Goal: Task Accomplishment & Management: Use online tool/utility

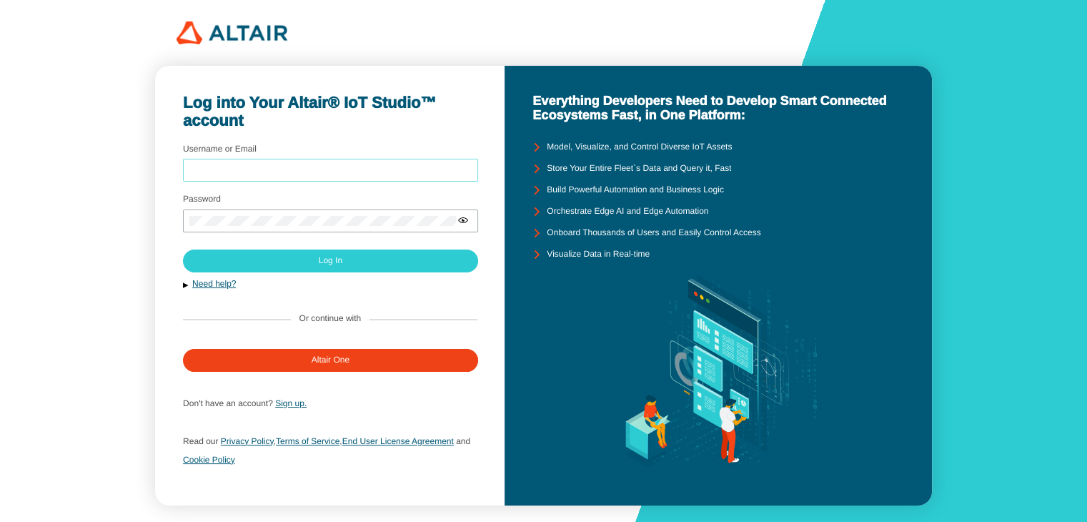
click at [384, 167] on input "Username or Email" at bounding box center [330, 171] width 282 height 10
type input "rahmahyuniati262@gmail.com"
click at [460, 228] on div at bounding box center [330, 220] width 295 height 23
click at [459, 217] on iron-icon at bounding box center [462, 219] width 11 height 11
click at [327, 225] on div at bounding box center [330, 220] width 295 height 23
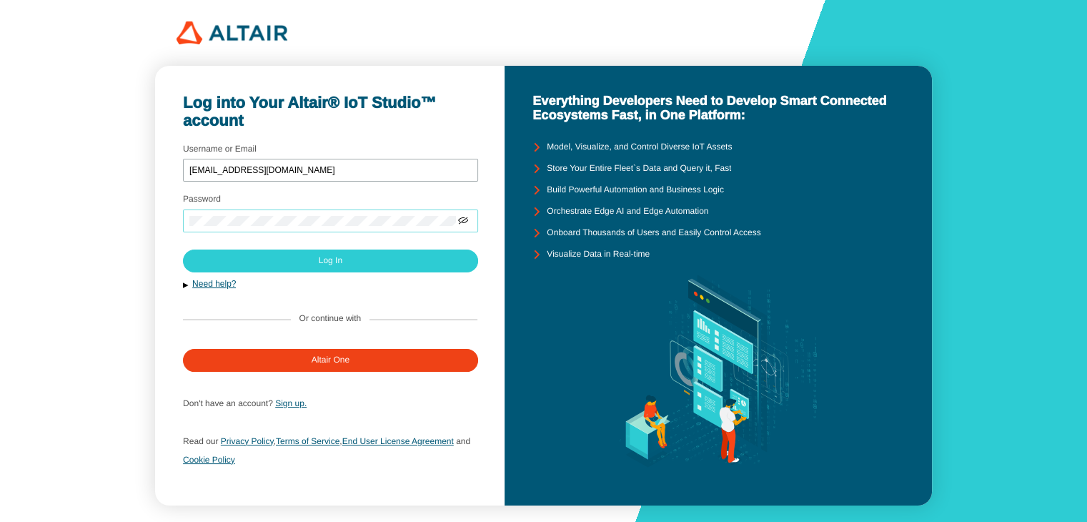
drag, startPoint x: 332, startPoint y: 227, endPoint x: 182, endPoint y: 224, distance: 150.1
click at [182, 224] on div "Log into Your Altair® IoT Studio™ account Username or Email rahmahyuniati262@gm…" at bounding box center [329, 285] width 349 height 439
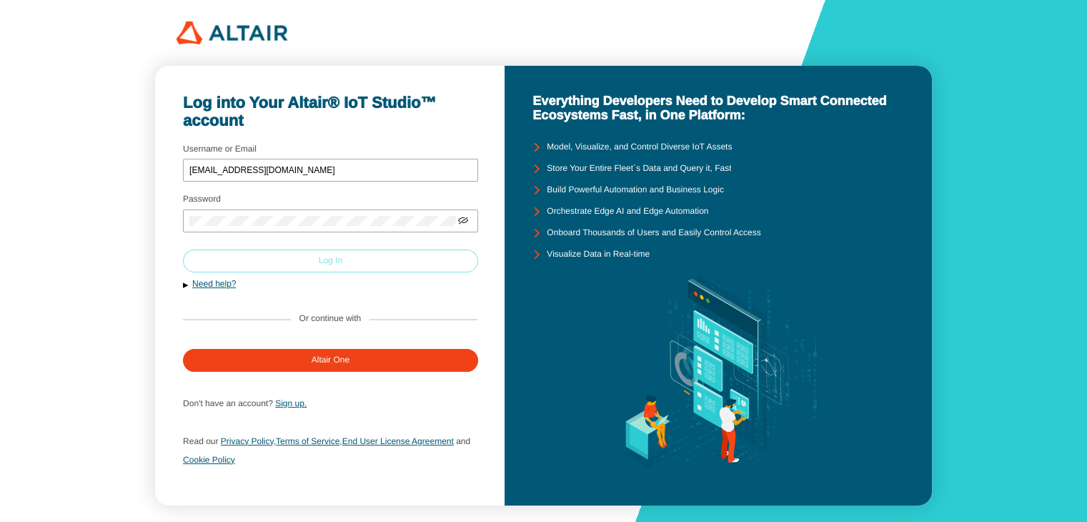
click at [226, 253] on paper-button "Log In" at bounding box center [330, 260] width 295 height 23
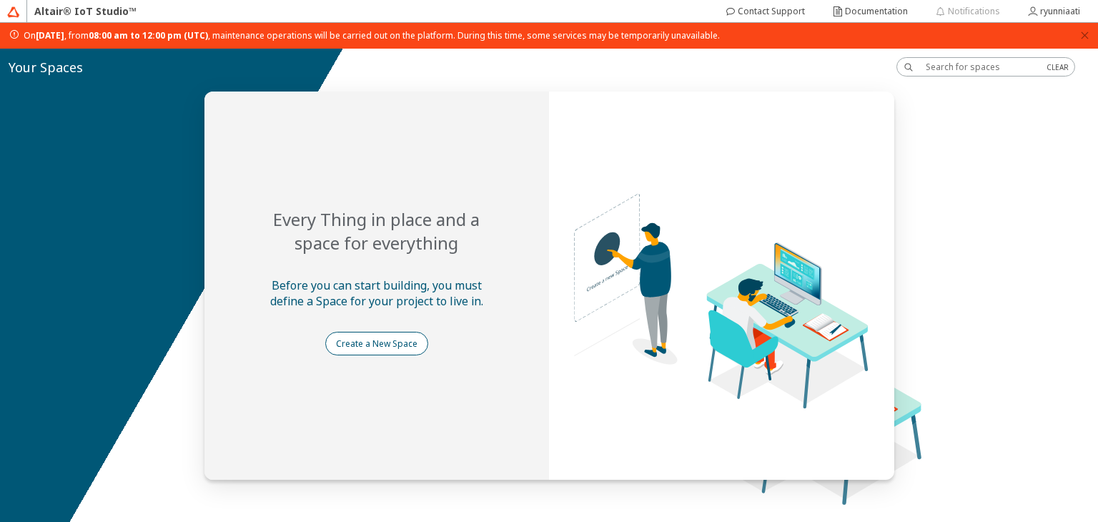
click at [0, 0] on slot "Create a New Space" at bounding box center [0, 0] width 0 height 0
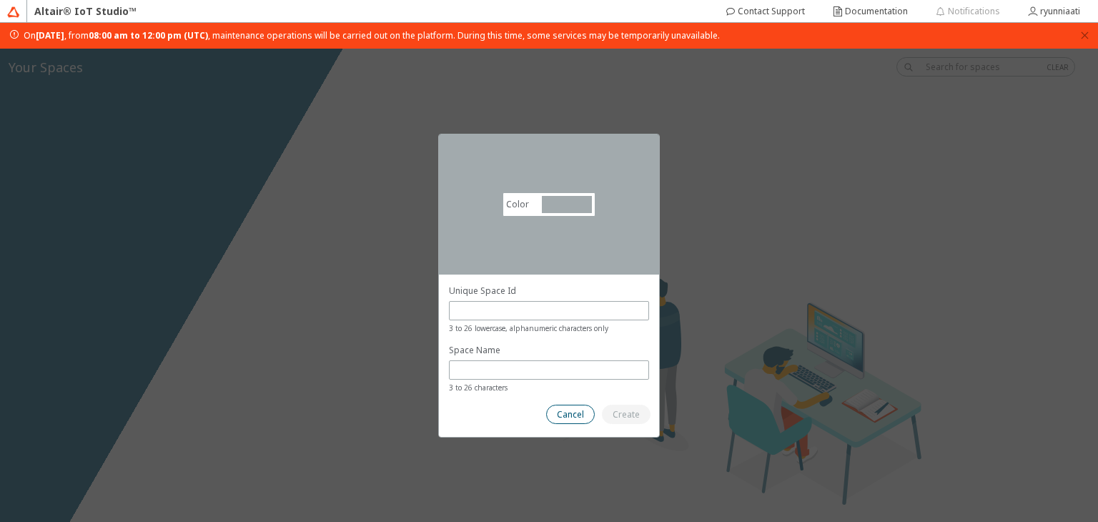
click at [0, 0] on slot "Cancel" at bounding box center [0, 0] width 0 height 0
